Goal: Task Accomplishment & Management: Manage account settings

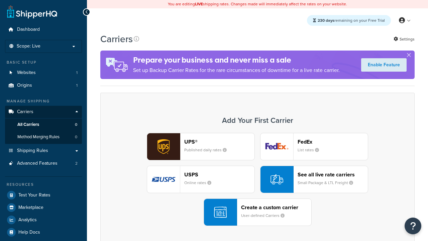
click at [258, 179] on div "UPS® Published daily rates FedEx List rates USPS Online rates See all live rate…" at bounding box center [257, 179] width 301 height 93
click at [333, 142] on header "FedEx" at bounding box center [333, 142] width 70 height 6
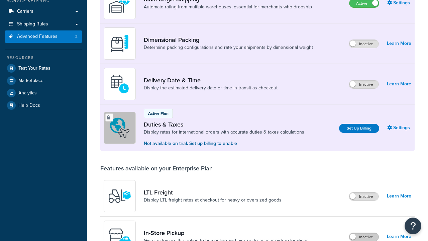
click at [364, 233] on label "Inactive" at bounding box center [363, 237] width 29 height 8
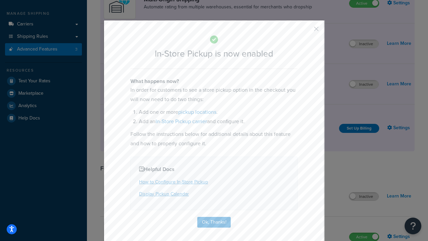
click at [307, 31] on button "button" at bounding box center [307, 31] width 2 height 2
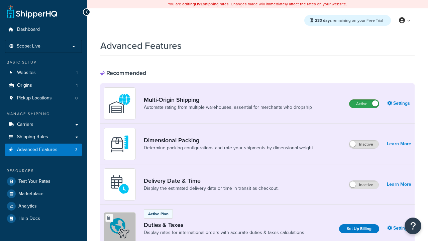
click at [364, 104] on label "Active" at bounding box center [364, 104] width 29 height 8
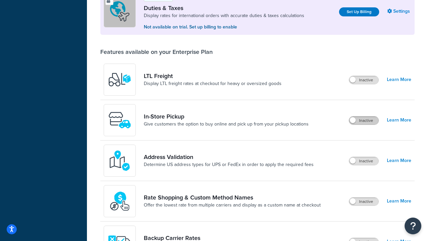
scroll to position [204, 0]
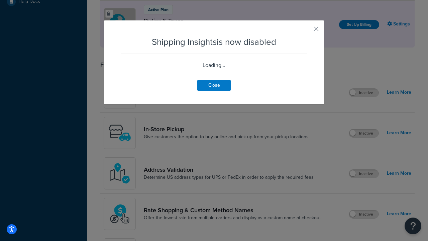
scroll to position [419, 0]
